Goal: Information Seeking & Learning: Learn about a topic

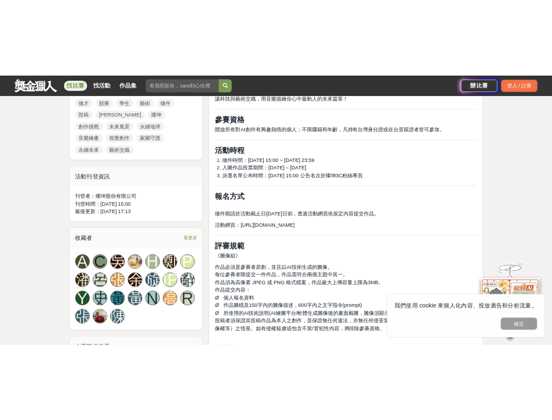
scroll to position [625, 0]
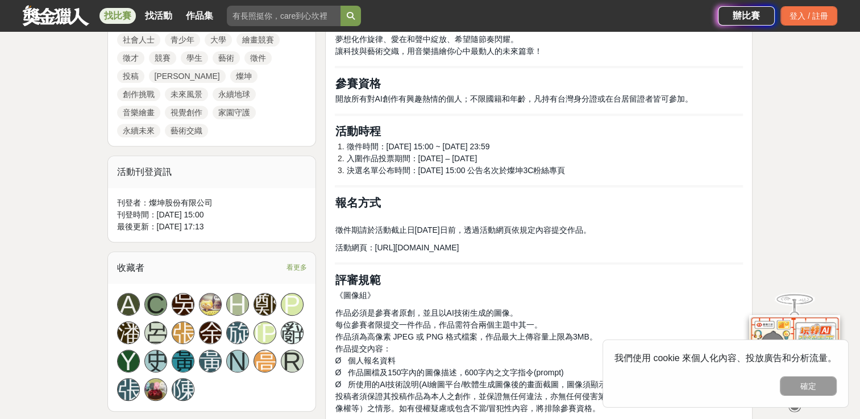
click at [459, 249] on span "[URL][DOMAIN_NAME]" at bounding box center [417, 247] width 84 height 9
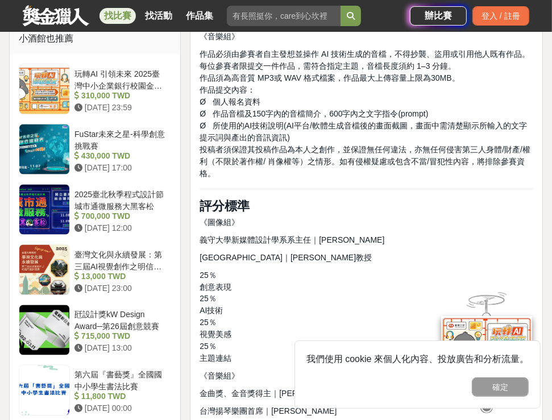
scroll to position [1080, 0]
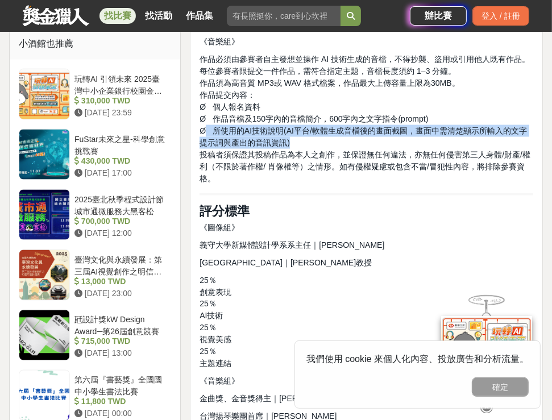
drag, startPoint x: 205, startPoint y: 131, endPoint x: 352, endPoint y: 144, distance: 148.3
click at [352, 144] on p "作品必須由參賽者自主發想並操作 AI 技術生成的音檔，不得抄襲、盜用或引用他人既有作品。 每位參賽者限提交一件作品，需符合指定主題，音檔長度須約 1–3 分鐘…" at bounding box center [366, 118] width 334 height 131
copy span "所使用的AI技術說明(AI平台/軟體生成音檔後的畫面截圖，畫面中需清楚顯示所輸入的文字提示詞與產出的音訊資訊)"
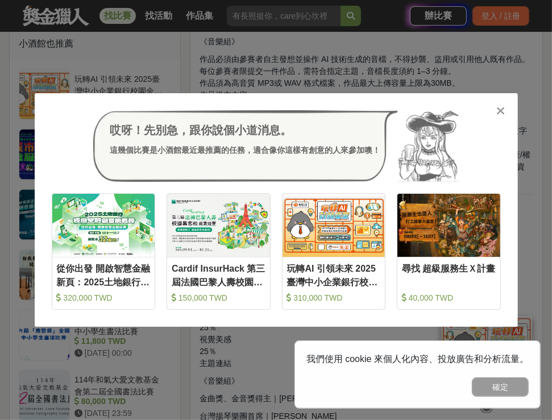
click at [504, 111] on icon at bounding box center [500, 110] width 9 height 11
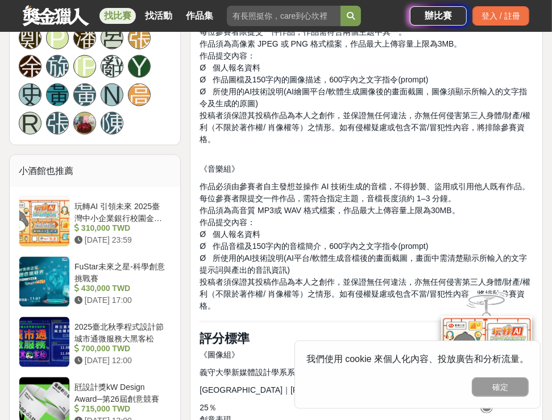
scroll to position [966, 0]
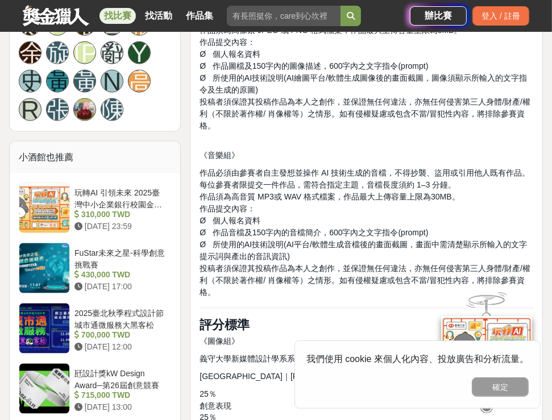
click at [227, 247] on span "Ø 所使用的AI技術說明(AI平台/軟體生成音檔後的畫面截圖，畫面中需清楚顯示所輸入的文字提示詞與產出的音訊資訊)" at bounding box center [362, 250] width 327 height 21
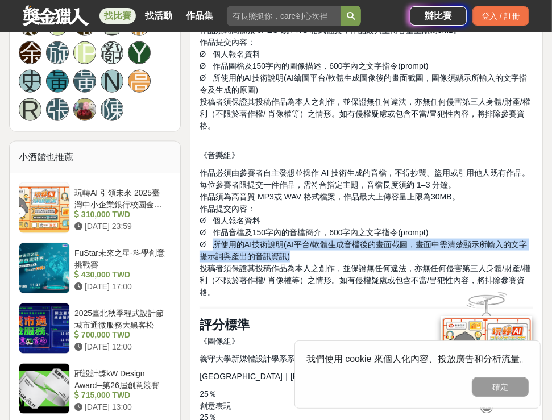
drag, startPoint x: 211, startPoint y: 242, endPoint x: 307, endPoint y: 251, distance: 96.5
click at [307, 251] on p "作品必須由參賽者自主發想並操作 AI 技術生成的音檔，不得抄襲、盜用或引用他人既有作品。 每位參賽者限提交一件作品，需符合指定主題，音檔長度須約 1–3 分鐘…" at bounding box center [366, 232] width 334 height 131
copy span "所使用的AI技術說明(AI平台/軟體生成音檔後的畫面截圖，畫面中需清楚顯示所輸入的文字提示詞與產出的音訊資訊)"
click at [248, 118] on p "作品必須是參賽者原創，並且以AI技術生成的圖像。 每位參賽者限提交一件作品，作品需符合兩個主題中其一。 作品須為高像素 JPEG 或 PNG 格式檔案，作品最…" at bounding box center [366, 72] width 334 height 143
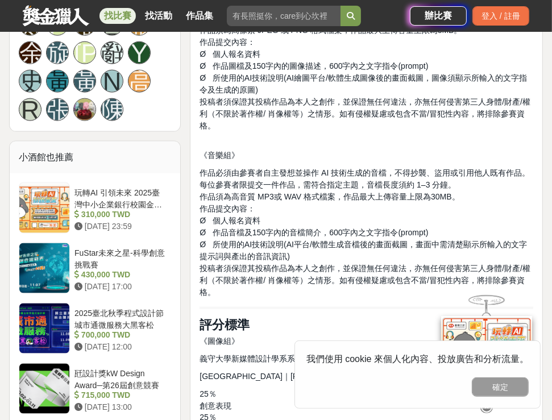
scroll to position [852, 0]
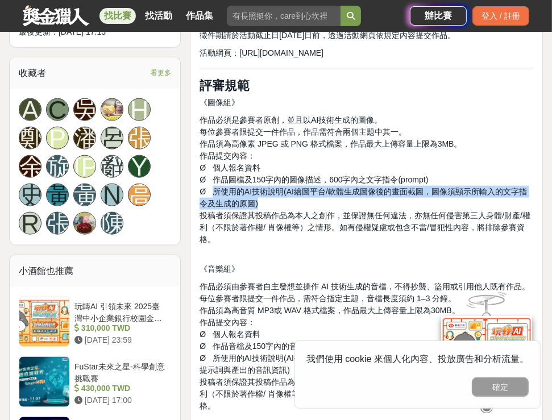
drag, startPoint x: 210, startPoint y: 190, endPoint x: 294, endPoint y: 209, distance: 86.6
click at [294, 209] on p "作品必須是參賽者原創，並且以AI技術生成的圖像。 每位參賽者限提交一件作品，作品需符合兩個主題中其一。 作品須為高像素 JPEG 或 PNG 格式檔案，作品最…" at bounding box center [366, 185] width 334 height 143
copy span "所使用的AI技術說明(AI繪圖平台/軟體生成圖像後的畫面截圖，圖像須顯示所輸入的文字指令及生成的原圖)"
click at [234, 303] on p "作品必須由參賽者自主發想並操作 AI 技術生成的音檔，不得抄襲、盜用或引用他人既有作品。 每位參賽者限提交一件作品，需符合指定主題，音檔長度須約 1–3 分鐘…" at bounding box center [366, 346] width 334 height 131
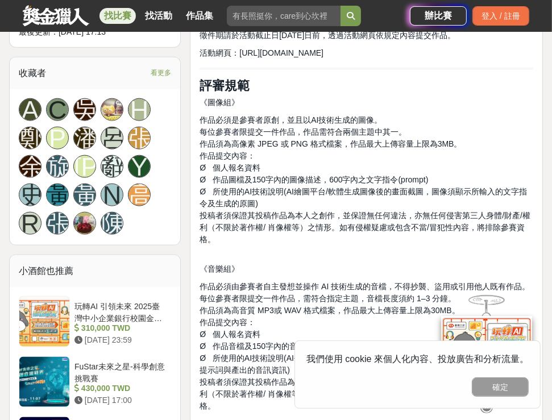
drag, startPoint x: 336, startPoint y: 193, endPoint x: 326, endPoint y: 249, distance: 57.7
click at [326, 249] on p "作品必須是參賽者原創，並且以AI技術生成的圖像。 每位參賽者限提交一件作品，作品需符合兩個主題中其一。 作品須為高像素 JPEG 或 PNG 格式檔案，作品最…" at bounding box center [366, 185] width 334 height 143
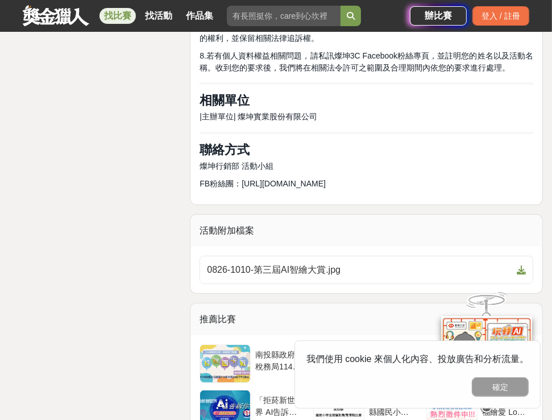
scroll to position [2955, 0]
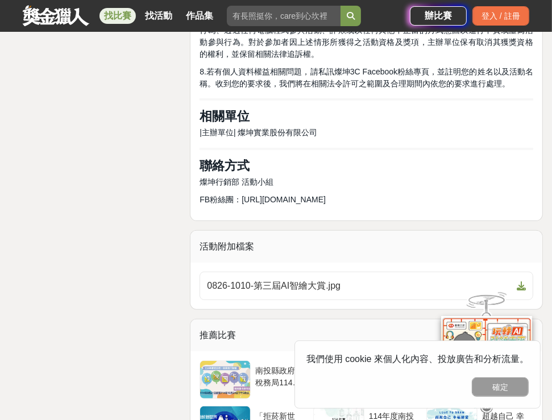
drag, startPoint x: 239, startPoint y: 178, endPoint x: 387, endPoint y: 178, distance: 148.3
click at [387, 194] on p "FB粉絲團：[URL][DOMAIN_NAME]" at bounding box center [366, 200] width 334 height 12
copy span "[URL][DOMAIN_NAME]"
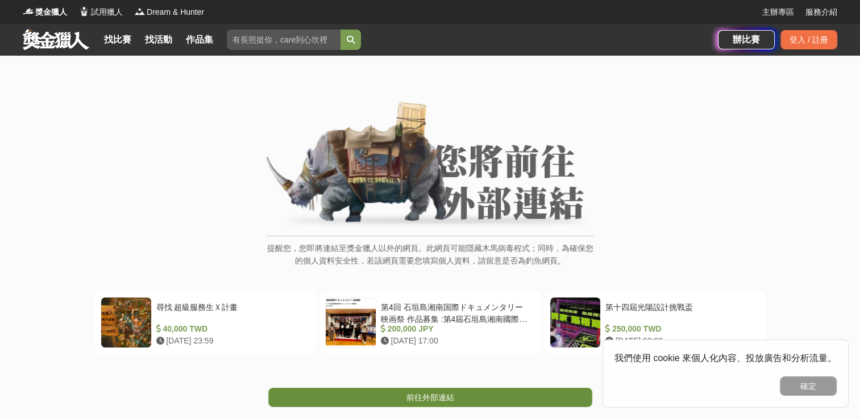
click at [436, 396] on span "前往外部連結" at bounding box center [430, 397] width 48 height 9
